Goal: Information Seeking & Learning: Learn about a topic

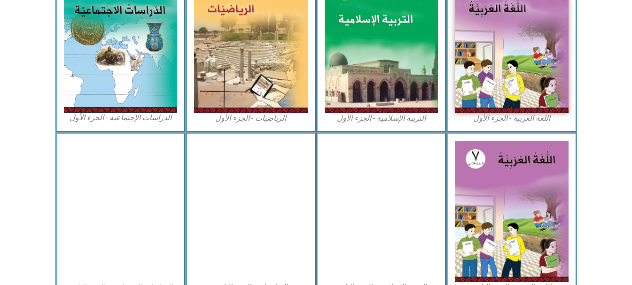
scroll to position [282, 0]
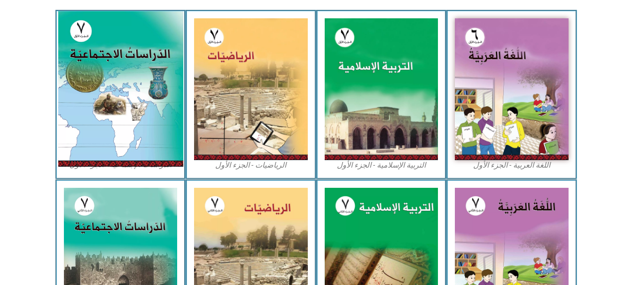
click at [139, 119] on img at bounding box center [120, 88] width 125 height 155
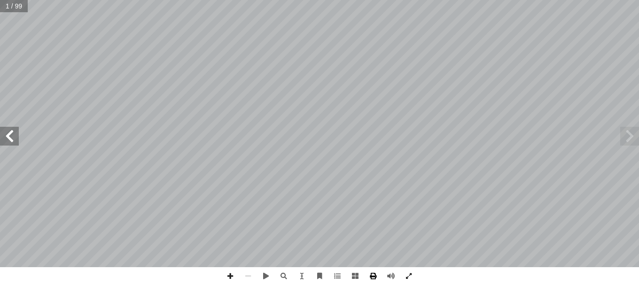
click at [375, 277] on span at bounding box center [373, 276] width 18 height 18
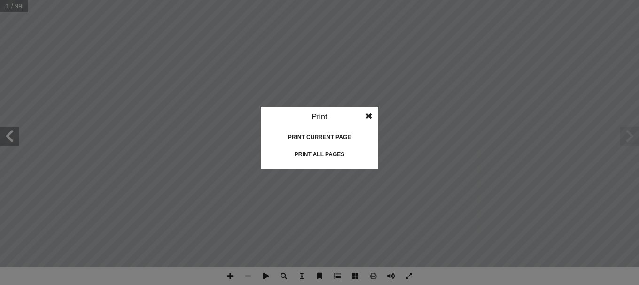
click at [368, 117] on span at bounding box center [368, 116] width 17 height 19
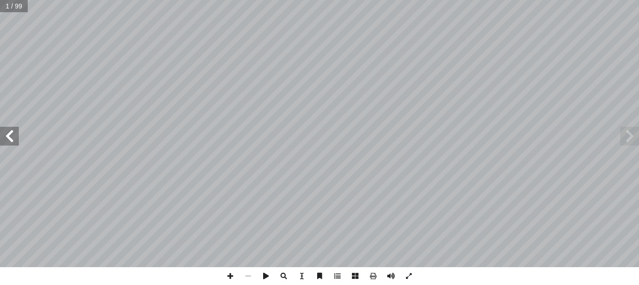
click at [14, 142] on span at bounding box center [9, 136] width 19 height 19
click at [13, 139] on span at bounding box center [9, 136] width 19 height 19
click at [627, 144] on span at bounding box center [629, 136] width 19 height 19
click at [626, 139] on span at bounding box center [629, 136] width 19 height 19
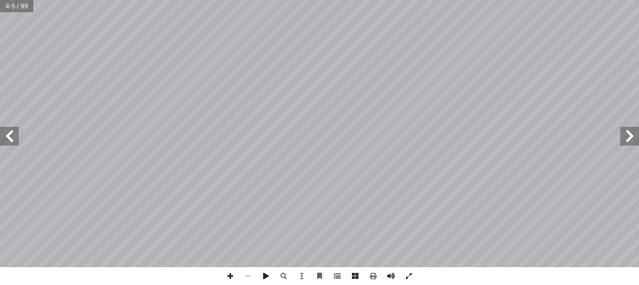
click at [626, 139] on span at bounding box center [629, 136] width 19 height 19
click at [628, 136] on span at bounding box center [629, 136] width 19 height 19
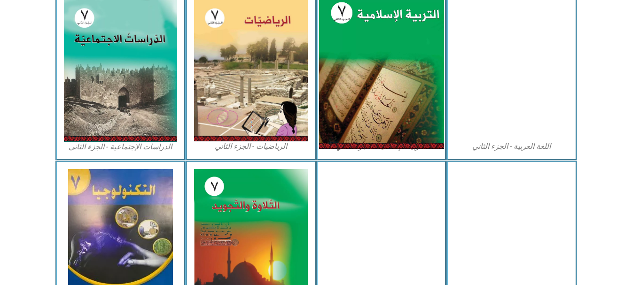
scroll to position [517, 0]
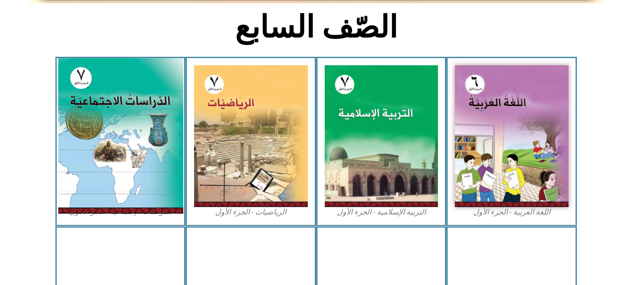
scroll to position [282, 0]
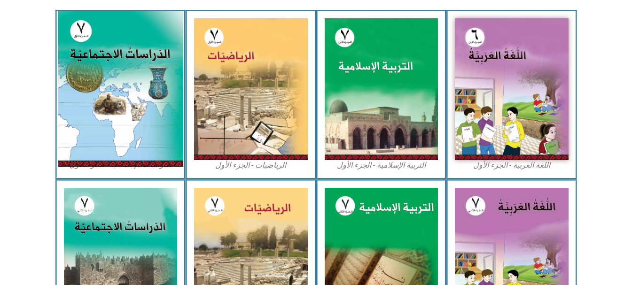
click at [106, 95] on img at bounding box center [120, 88] width 125 height 155
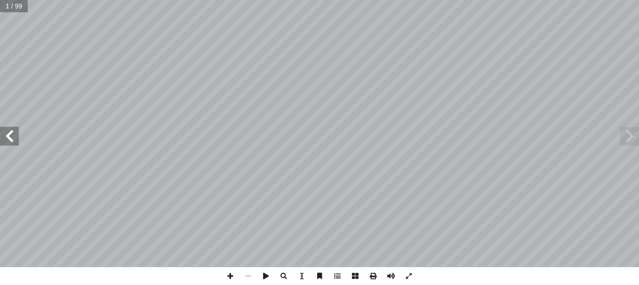
click at [7, 144] on span at bounding box center [9, 136] width 19 height 19
